Goal: Information Seeking & Learning: Understand process/instructions

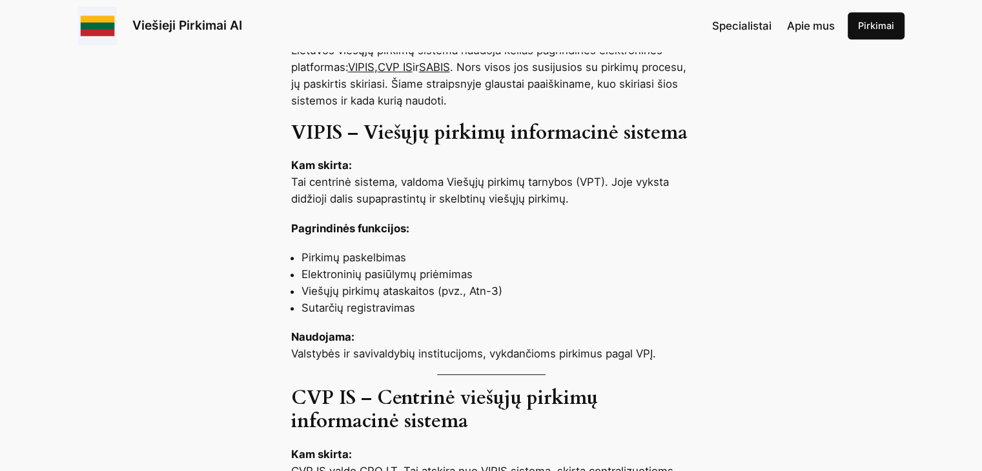
scroll to position [581, 0]
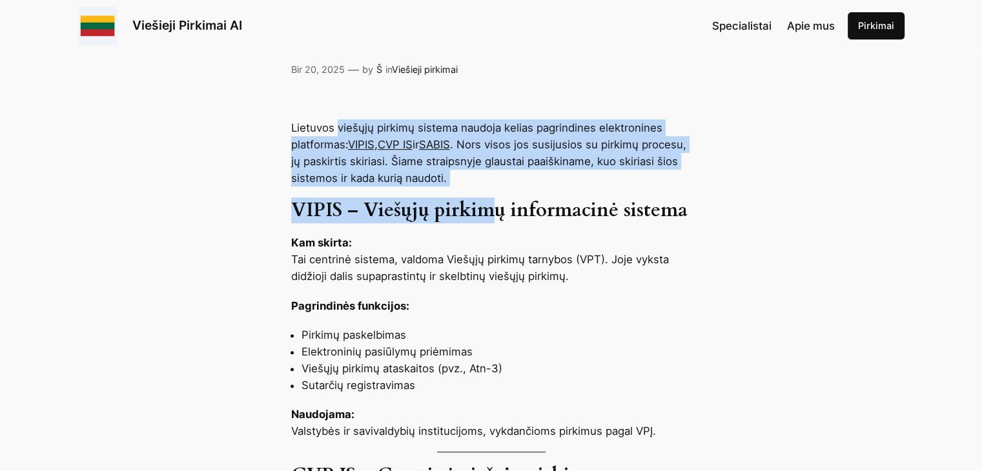
drag, startPoint x: 337, startPoint y: 119, endPoint x: 496, endPoint y: 202, distance: 179.0
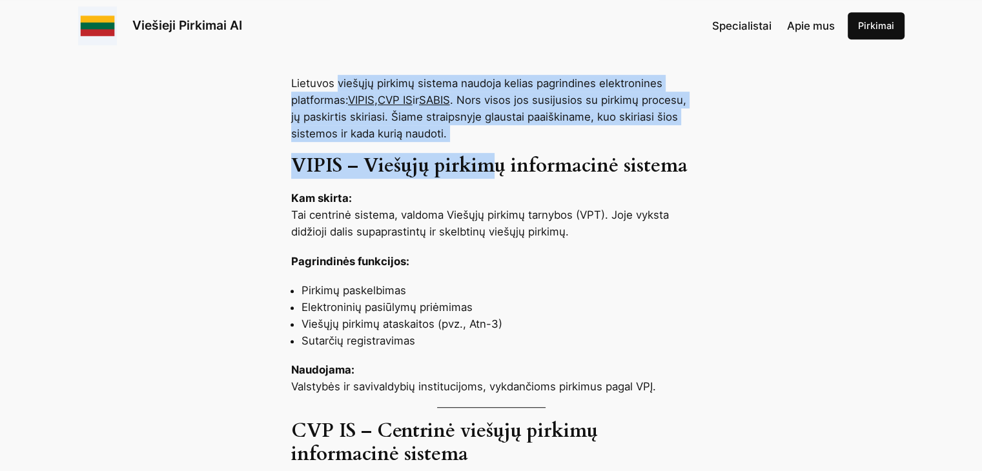
scroll to position [645, 0]
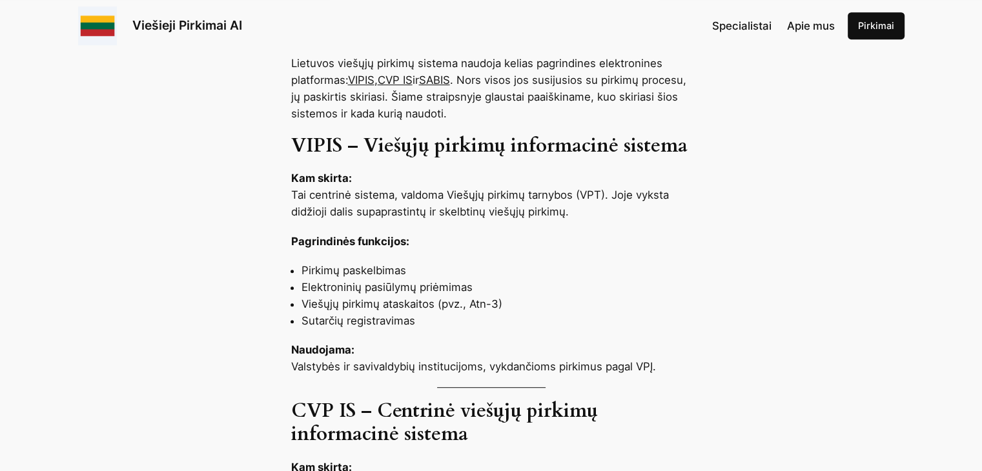
drag, startPoint x: 363, startPoint y: 203, endPoint x: 460, endPoint y: 194, distance: 96.6
click at [460, 194] on p "Kam skirta: Tai centrinė sistema, valdoma Viešųjų pirkimų tarnybos (VPT). Joje …" at bounding box center [491, 195] width 400 height 50
click at [454, 202] on p "Kam skirta: Tai centrinė sistema, valdoma Viešųjų pirkimų tarnybos (VPT). Joje …" at bounding box center [491, 195] width 400 height 50
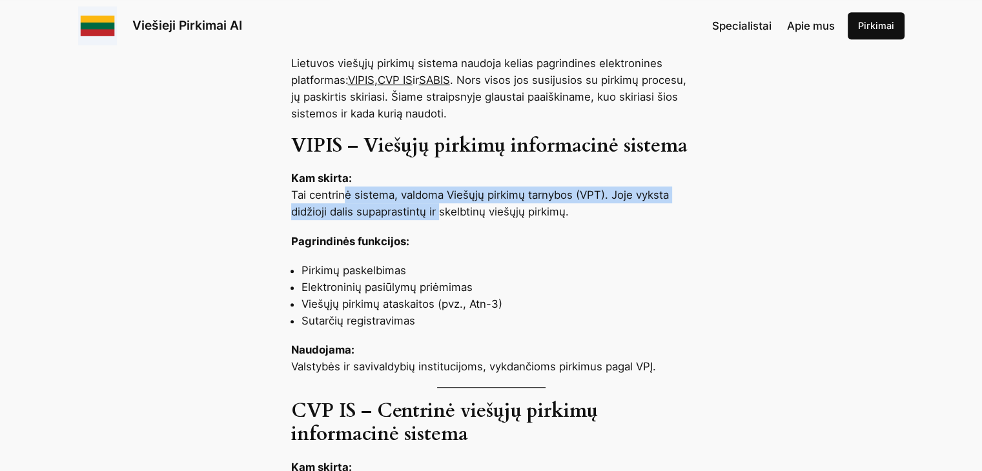
drag, startPoint x: 345, startPoint y: 196, endPoint x: 441, endPoint y: 205, distance: 97.2
click at [441, 205] on p "Kam skirta: Tai centrinė sistema, valdoma Viešųjų pirkimų tarnybos (VPT). Joje …" at bounding box center [491, 195] width 400 height 50
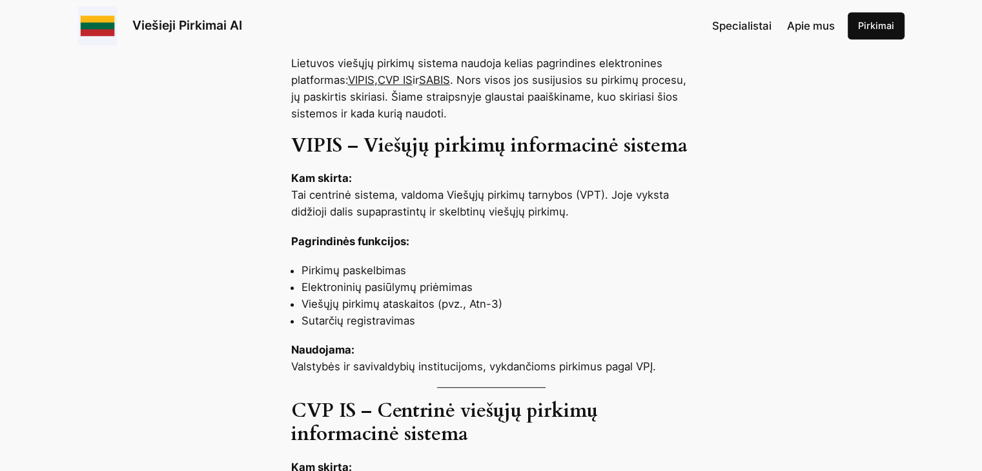
click at [336, 239] on strong "Pagrindinės funkcijos:" at bounding box center [350, 241] width 118 height 13
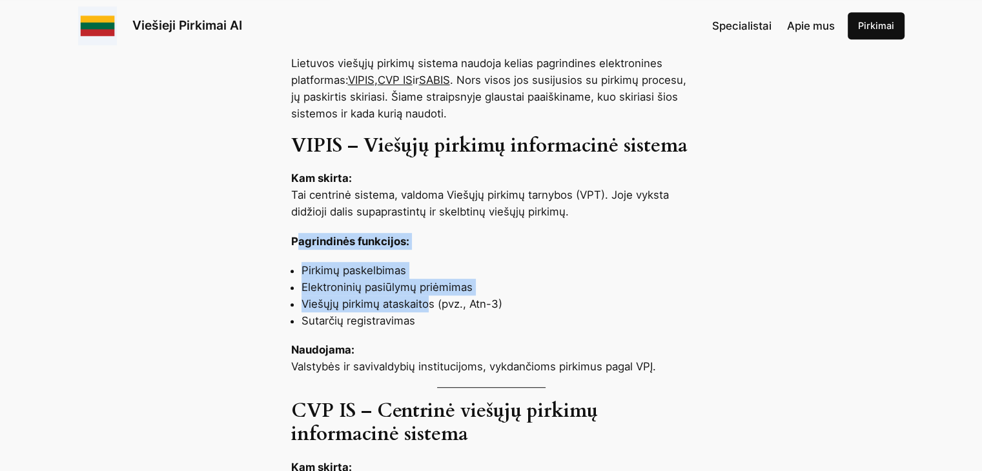
drag, startPoint x: 295, startPoint y: 242, endPoint x: 429, endPoint y: 303, distance: 147.3
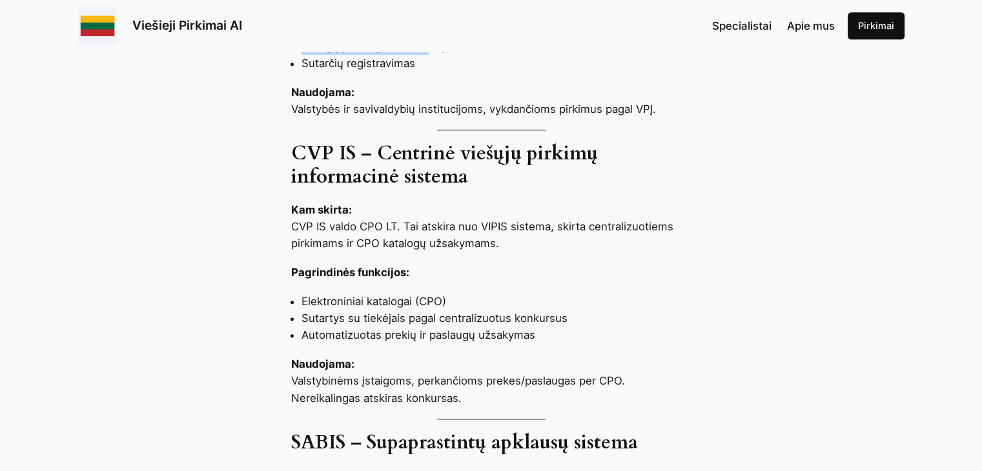
scroll to position [904, 0]
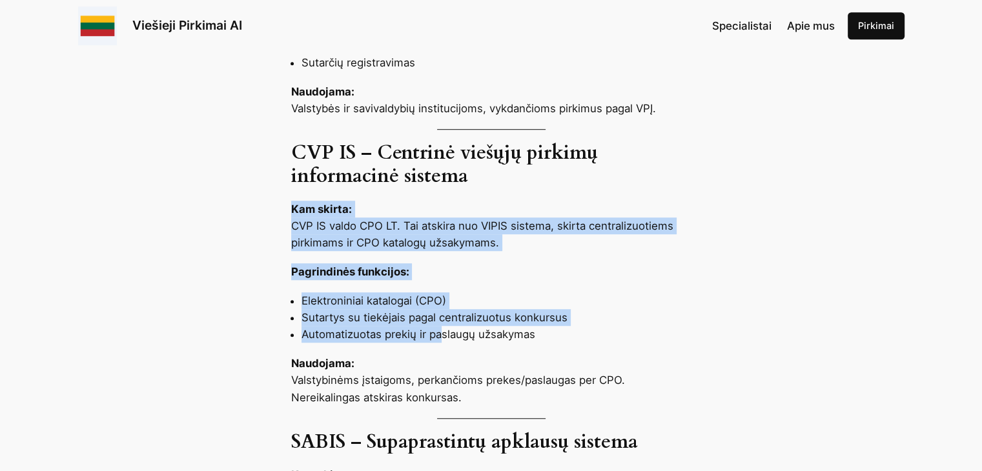
drag, startPoint x: 294, startPoint y: 213, endPoint x: 441, endPoint y: 328, distance: 187.2
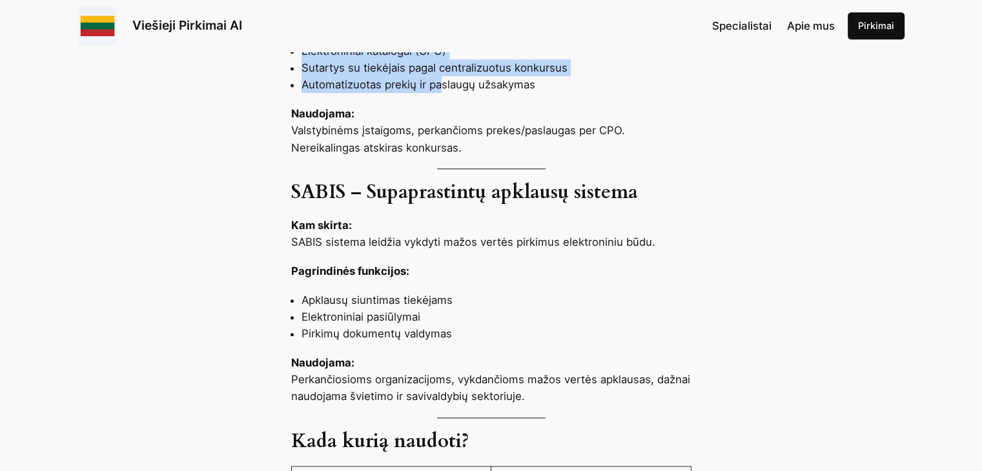
scroll to position [1162, 0]
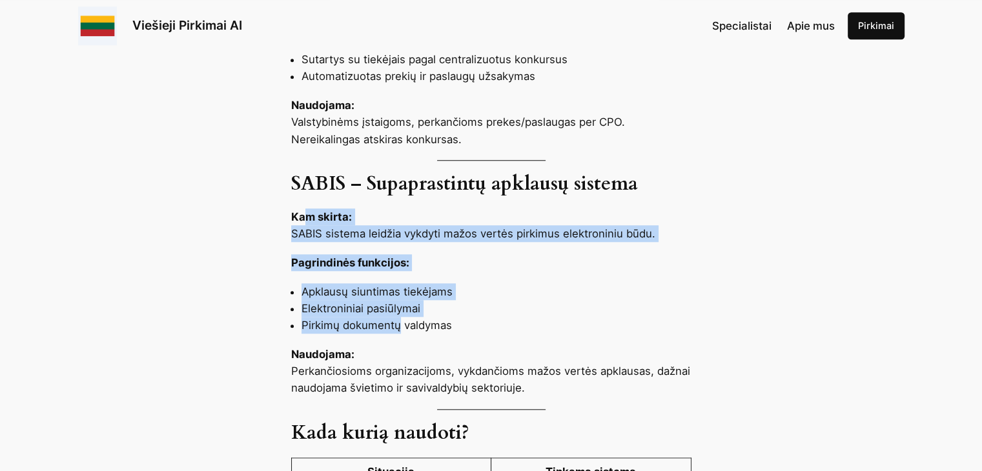
drag, startPoint x: 308, startPoint y: 215, endPoint x: 399, endPoint y: 321, distance: 139.6
click at [399, 321] on div "Lietuvos viešųjų pirkimų sistema naudoja kelias pagrindines elektronines platfo…" at bounding box center [491, 232] width 982 height 1387
click at [342, 303] on li "Elektroniniai pasiūlymai" at bounding box center [496, 308] width 390 height 17
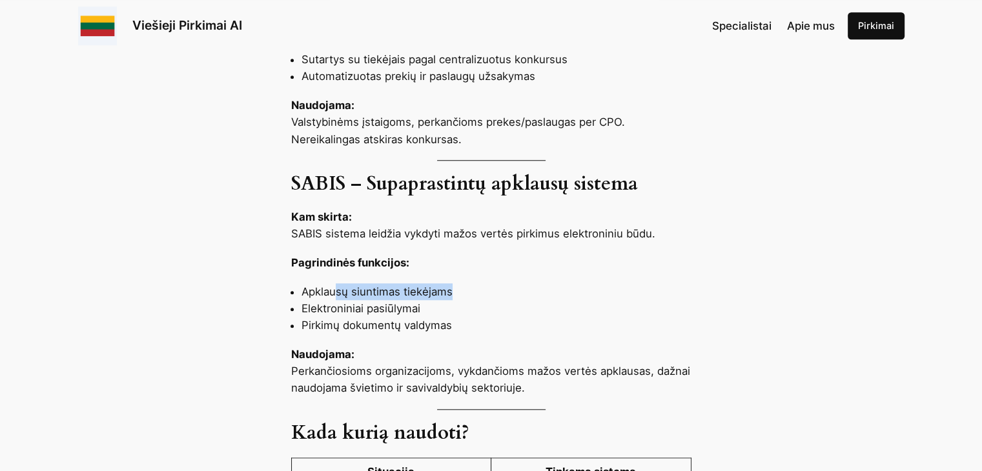
drag, startPoint x: 336, startPoint y: 290, endPoint x: 469, endPoint y: 292, distance: 133.0
click at [469, 292] on li "Apklausų siuntimas tiekėjams" at bounding box center [496, 291] width 390 height 17
click at [387, 305] on li "Elektroniniai pasiūlymai" at bounding box center [496, 308] width 390 height 17
drag, startPoint x: 347, startPoint y: 291, endPoint x: 350, endPoint y: 310, distance: 19.0
click at [350, 310] on ul "Apklausų siuntimas tiekėjams Elektroniniai pasiūlymai Pirkimų dokumentų valdymas" at bounding box center [491, 308] width 400 height 50
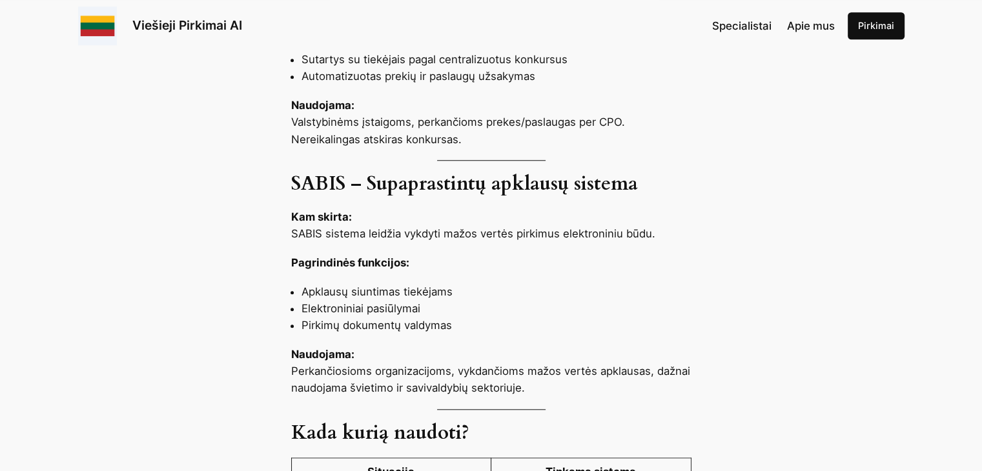
click at [363, 325] on li "Pirkimų dokumentų valdymas" at bounding box center [496, 325] width 390 height 17
